Goal: Navigation & Orientation: Find specific page/section

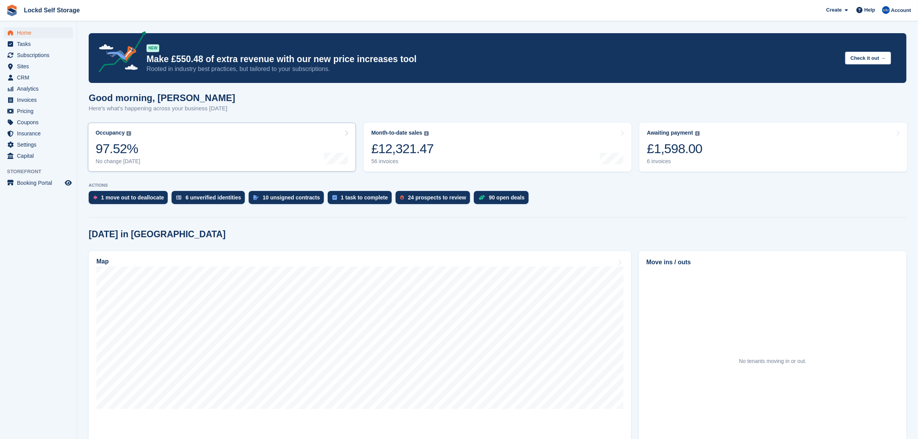
click at [238, 141] on link "Occupancy The percentage of all currently allocated units in terms of area. Inc…" at bounding box center [222, 147] width 268 height 49
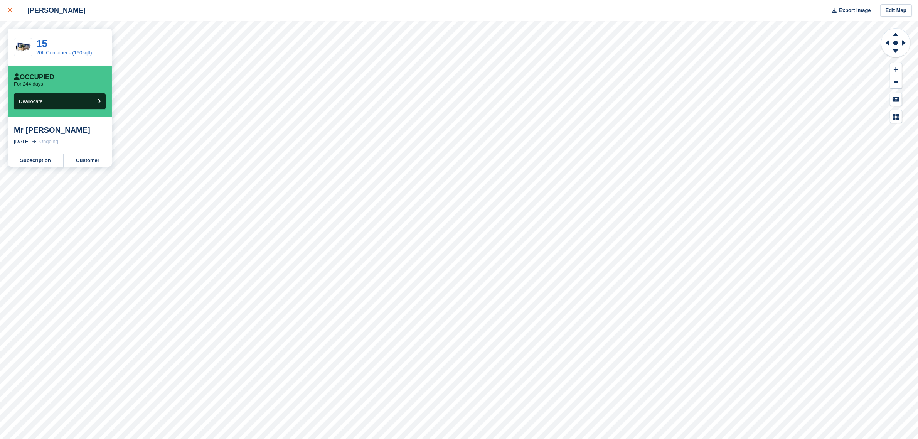
click at [8, 7] on div at bounding box center [14, 10] width 13 height 9
